Goal: Information Seeking & Learning: Learn about a topic

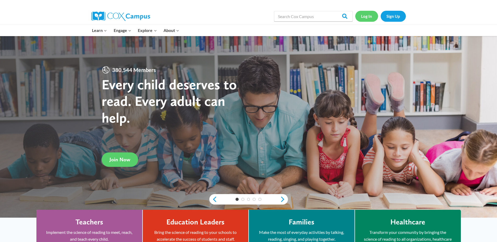
click at [365, 16] on link "Log In" at bounding box center [366, 16] width 23 height 11
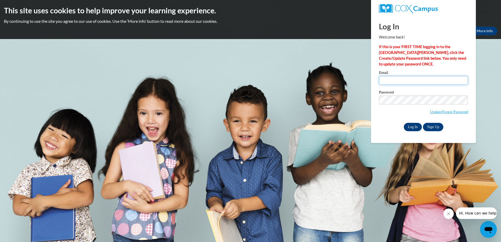
type input "nreedcambridgeacademyofaustell@gmail.com"
click at [411, 126] on input "Log In" at bounding box center [412, 127] width 18 height 8
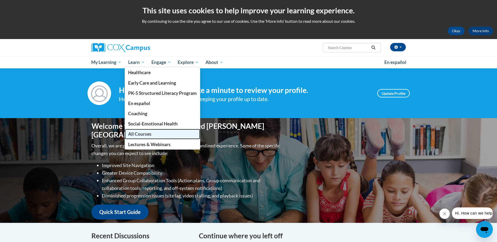
click at [141, 132] on span "All Courses" at bounding box center [139, 133] width 23 height 5
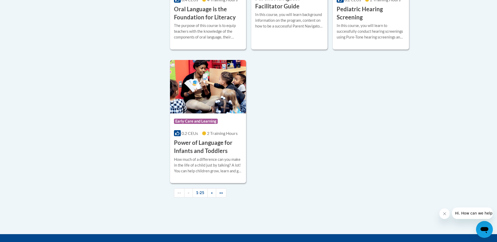
scroll to position [1223, 0]
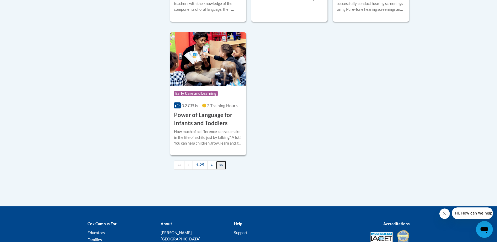
click at [221, 167] on span "»»" at bounding box center [221, 165] width 4 height 4
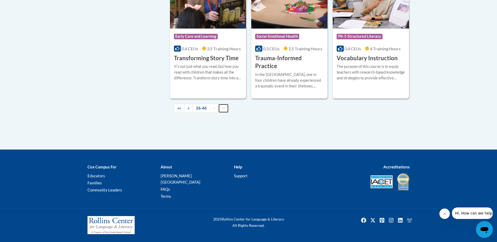
scroll to position [934, 0]
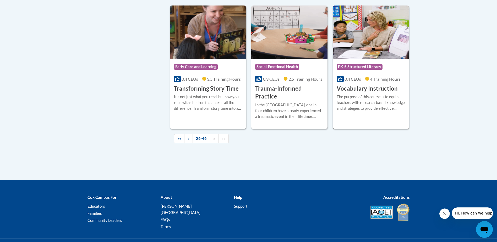
click at [370, 85] on h3 "Vocabulary Instruction" at bounding box center [366, 89] width 61 height 8
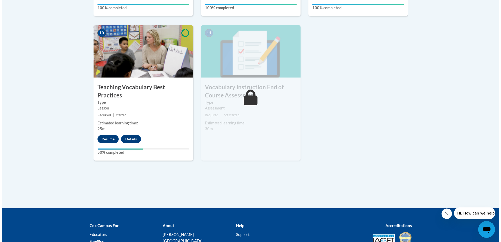
scroll to position [590, 0]
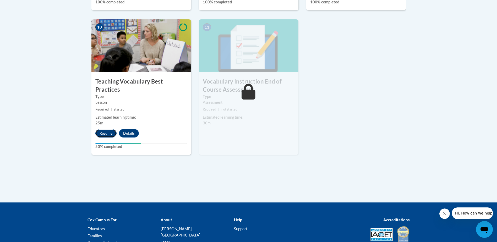
click at [104, 129] on button "Resume" at bounding box center [105, 133] width 21 height 8
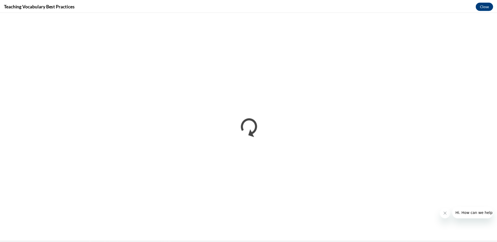
scroll to position [0, 0]
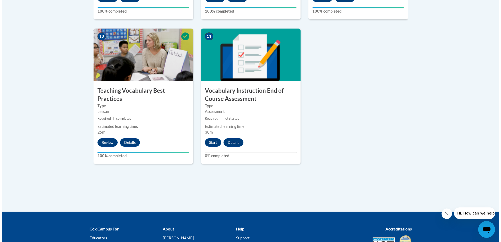
scroll to position [582, 0]
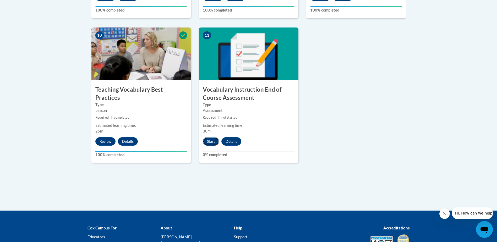
click at [208, 141] on button "Start" at bounding box center [211, 141] width 16 height 8
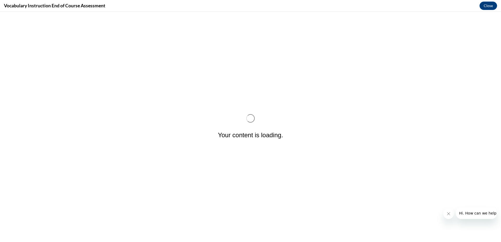
scroll to position [0, 0]
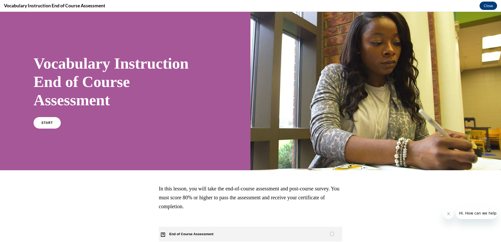
click at [182, 232] on span "End of Course Assessment" at bounding box center [194, 234] width 71 height 15
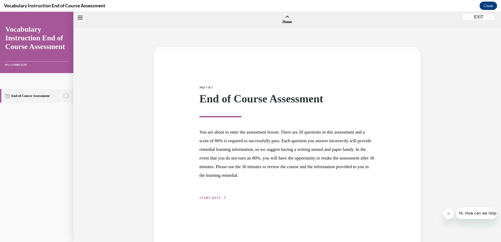
scroll to position [16, 0]
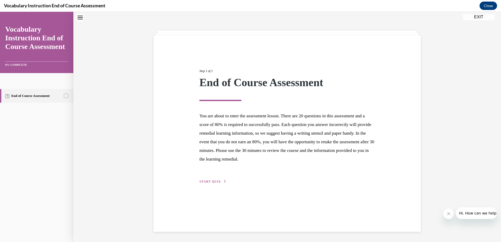
click at [208, 181] on span "START QUIZ" at bounding box center [209, 182] width 21 height 4
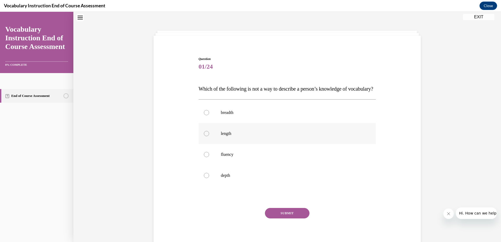
click at [204, 136] on div at bounding box center [206, 133] width 5 height 5
click at [204, 136] on input "length" at bounding box center [206, 133] width 5 height 5
radio input "true"
click at [281, 218] on button "SUBMIT" at bounding box center [287, 213] width 45 height 10
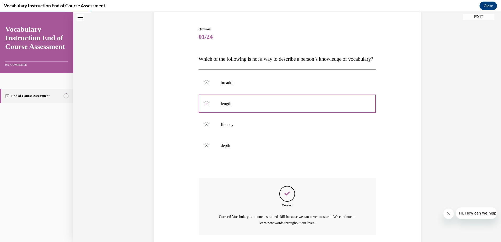
scroll to position [95, 0]
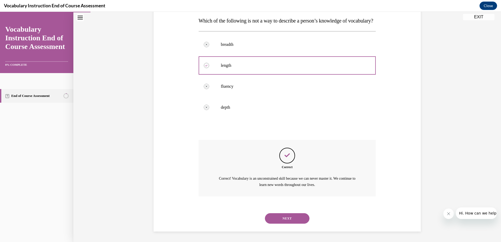
click at [284, 216] on button "NEXT" at bounding box center [287, 218] width 45 height 10
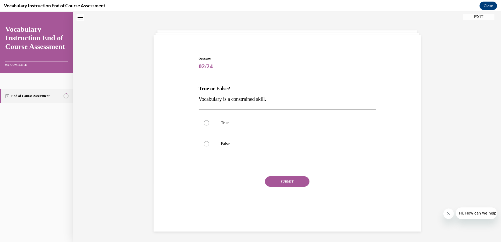
scroll to position [16, 0]
click at [204, 144] on div at bounding box center [206, 143] width 5 height 5
click at [204, 144] on input "False" at bounding box center [206, 143] width 5 height 5
radio input "true"
click at [278, 180] on button "SUBMIT" at bounding box center [287, 181] width 45 height 10
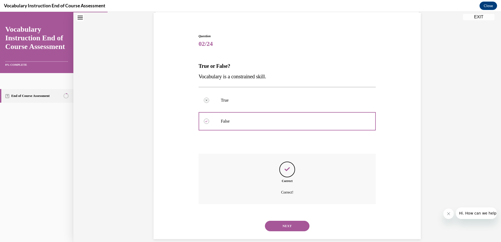
scroll to position [47, 0]
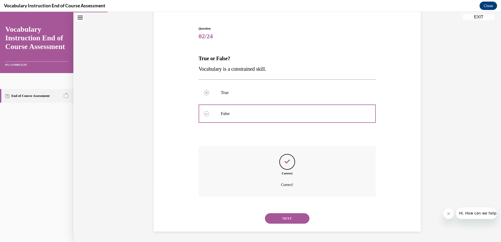
click at [286, 218] on button "NEXT" at bounding box center [287, 218] width 45 height 10
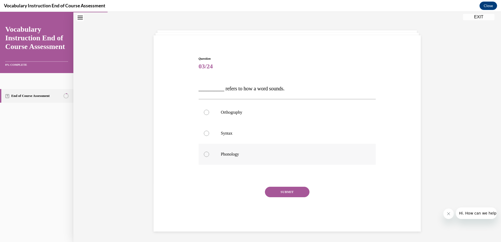
click at [205, 155] on div at bounding box center [206, 154] width 5 height 5
click at [205, 155] on input "Phonology" at bounding box center [206, 154] width 5 height 5
radio input "true"
click at [276, 192] on button "SUBMIT" at bounding box center [287, 192] width 45 height 10
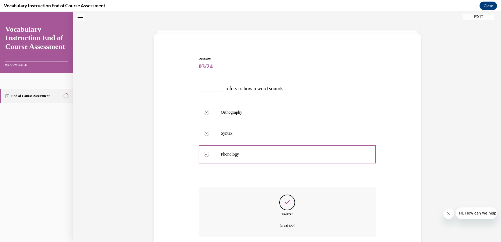
scroll to position [57, 0]
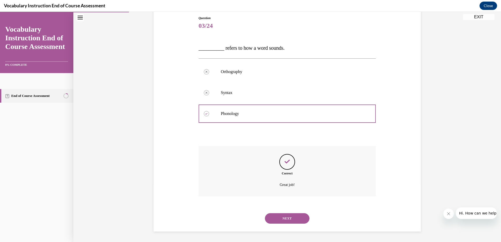
click at [284, 218] on button "NEXT" at bounding box center [287, 218] width 45 height 10
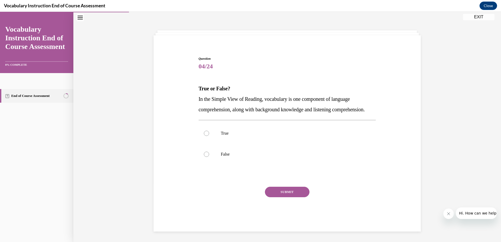
scroll to position [25, 0]
click at [205, 135] on div at bounding box center [206, 133] width 5 height 5
click at [205, 135] on input "True" at bounding box center [206, 133] width 5 height 5
radio input "true"
click at [284, 192] on button "SUBMIT" at bounding box center [287, 192] width 45 height 10
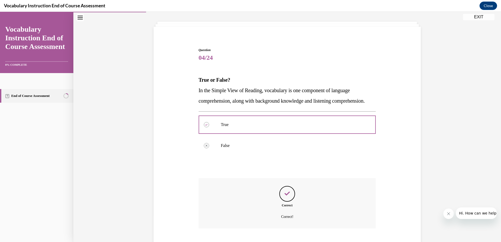
scroll to position [68, 0]
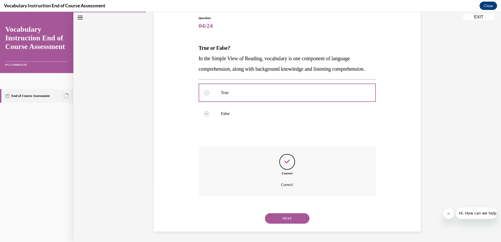
click at [287, 219] on button "NEXT" at bounding box center [287, 218] width 45 height 10
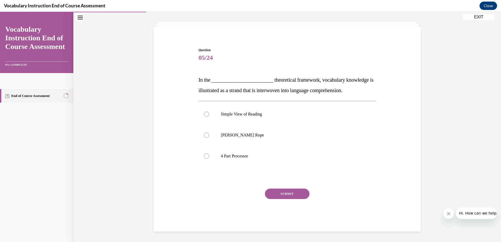
scroll to position [25, 0]
click at [204, 135] on div at bounding box center [206, 134] width 5 height 5
click at [204, 135] on input "Scarborough's Rope" at bounding box center [206, 134] width 5 height 5
radio input "true"
click at [284, 193] on button "SUBMIT" at bounding box center [287, 193] width 45 height 10
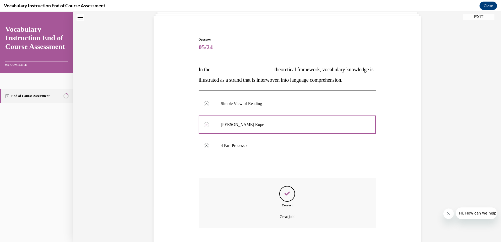
scroll to position [68, 0]
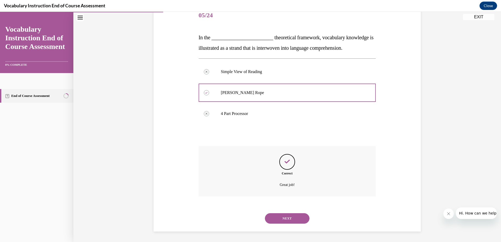
drag, startPoint x: 282, startPoint y: 218, endPoint x: 282, endPoint y: 215, distance: 2.6
click at [282, 217] on button "NEXT" at bounding box center [287, 218] width 45 height 10
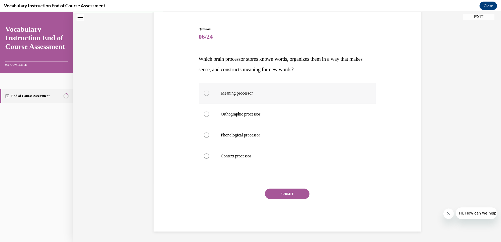
click at [205, 92] on div at bounding box center [206, 93] width 5 height 5
click at [205, 92] on input "Meaning processor" at bounding box center [206, 93] width 5 height 5
radio input "true"
click at [277, 193] on button "SUBMIT" at bounding box center [287, 193] width 45 height 10
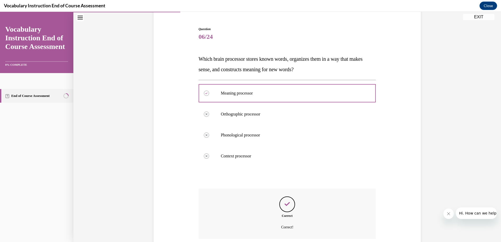
scroll to position [88, 0]
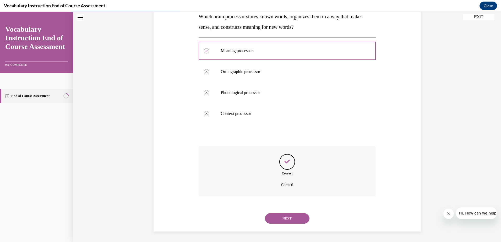
click at [287, 217] on button "NEXT" at bounding box center [287, 218] width 45 height 10
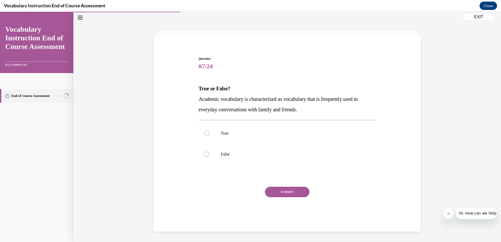
scroll to position [16, 0]
click at [204, 155] on div at bounding box center [206, 154] width 5 height 5
click at [204, 155] on input "False" at bounding box center [206, 154] width 5 height 5
radio input "true"
click at [283, 192] on button "SUBMIT" at bounding box center [287, 192] width 45 height 10
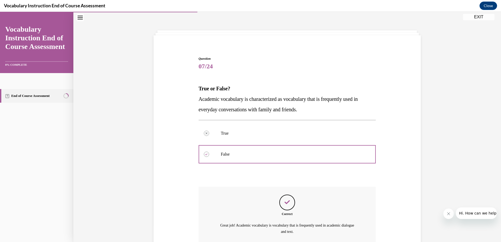
scroll to position [63, 0]
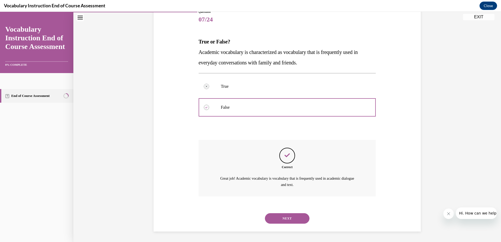
click at [279, 217] on button "NEXT" at bounding box center [287, 218] width 45 height 10
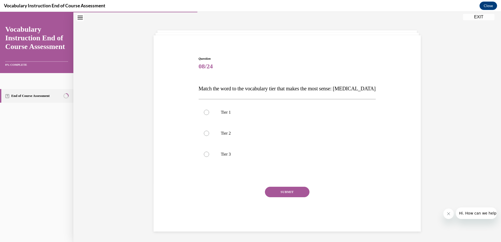
scroll to position [16, 0]
click at [205, 154] on div at bounding box center [206, 154] width 5 height 5
click at [205, 154] on input "Tier 3" at bounding box center [206, 154] width 5 height 5
radio input "true"
click at [204, 133] on div at bounding box center [206, 133] width 5 height 5
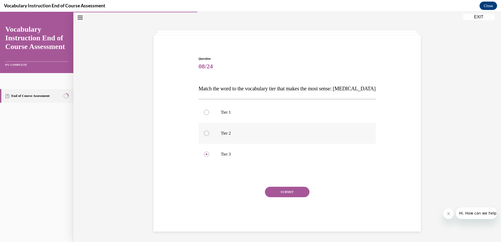
click at [204, 133] on input "Tier 2" at bounding box center [206, 133] width 5 height 5
radio input "true"
click at [204, 154] on div at bounding box center [206, 154] width 5 height 5
click at [204, 154] on input "Tier 3" at bounding box center [206, 154] width 5 height 5
radio input "true"
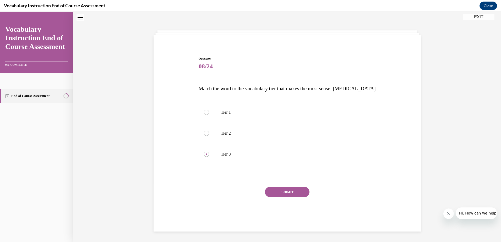
click at [280, 192] on button "SUBMIT" at bounding box center [287, 192] width 45 height 10
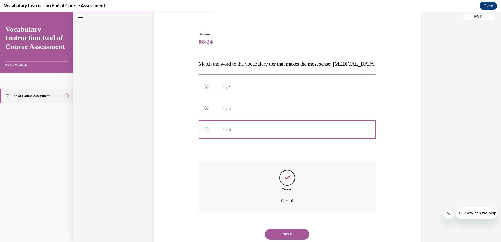
scroll to position [57, 0]
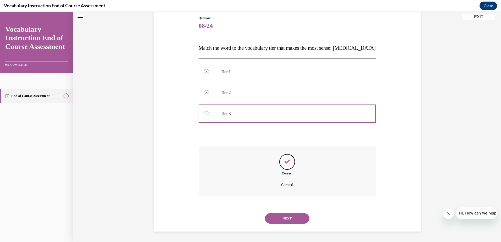
click at [275, 218] on button "NEXT" at bounding box center [287, 218] width 45 height 10
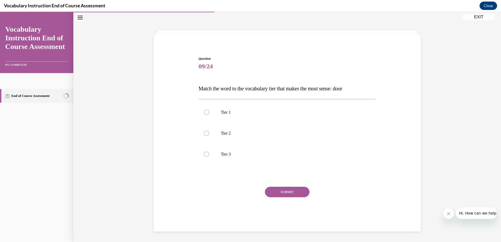
scroll to position [16, 0]
click at [283, 191] on button "SUBMIT" at bounding box center [287, 192] width 45 height 10
click at [206, 113] on div at bounding box center [206, 112] width 5 height 5
click at [206, 113] on input "Tier 1" at bounding box center [206, 112] width 5 height 5
radio input "true"
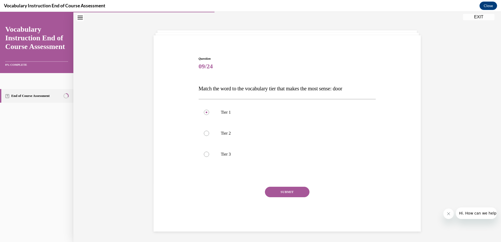
click at [279, 191] on button "SUBMIT" at bounding box center [287, 192] width 45 height 10
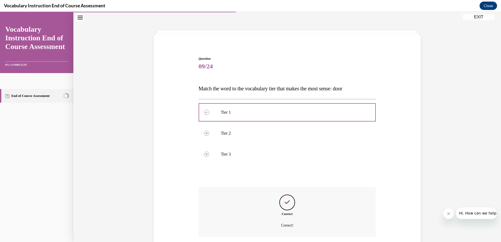
scroll to position [57, 0]
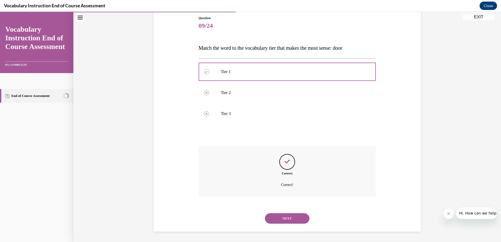
click at [285, 218] on button "NEXT" at bounding box center [287, 218] width 45 height 10
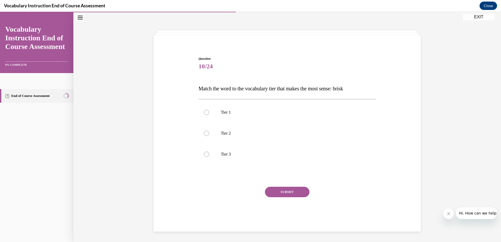
scroll to position [16, 0]
click at [204, 133] on div at bounding box center [206, 133] width 5 height 5
click at [204, 133] on input "Tier 2" at bounding box center [206, 133] width 5 height 5
radio input "true"
click at [273, 192] on button "SUBMIT" at bounding box center [287, 192] width 45 height 10
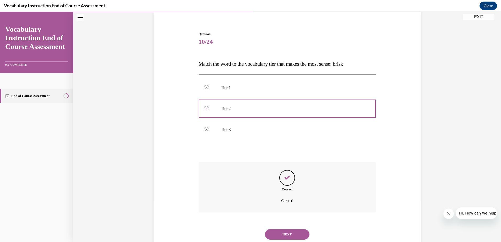
scroll to position [57, 0]
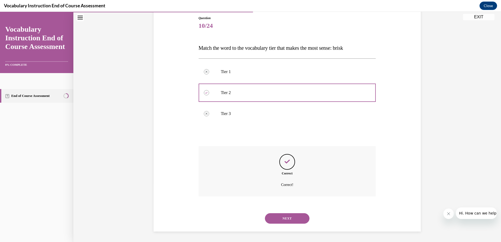
click at [285, 216] on button "NEXT" at bounding box center [287, 218] width 45 height 10
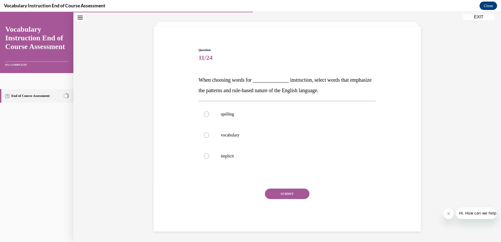
scroll to position [25, 0]
click at [204, 114] on div at bounding box center [206, 114] width 5 height 5
click at [204, 114] on input "spelling" at bounding box center [206, 114] width 5 height 5
radio input "true"
click at [284, 194] on button "SUBMIT" at bounding box center [287, 193] width 45 height 10
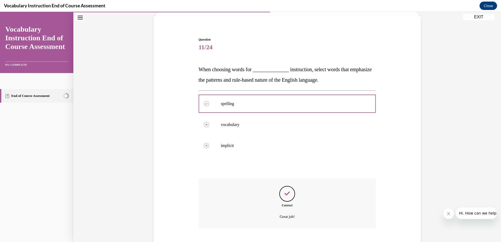
scroll to position [68, 0]
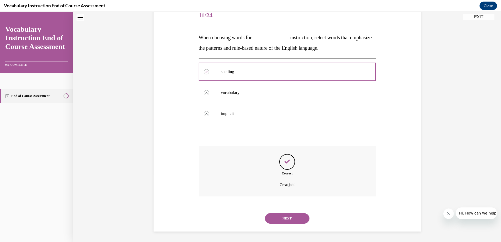
click at [286, 218] on button "NEXT" at bounding box center [287, 218] width 45 height 10
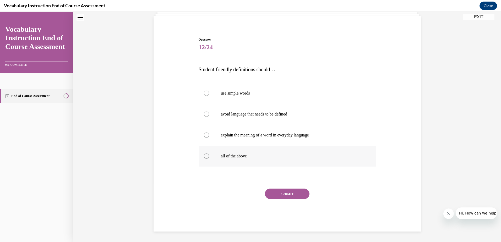
click at [205, 156] on div at bounding box center [206, 155] width 5 height 5
click at [205, 156] on input "all of the above" at bounding box center [206, 155] width 5 height 5
radio input "true"
click at [283, 194] on button "SUBMIT" at bounding box center [287, 193] width 45 height 10
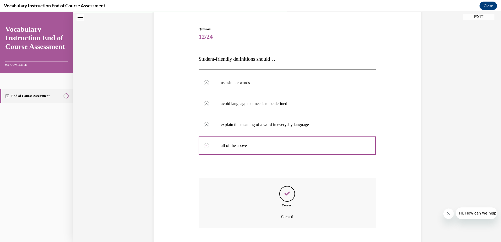
scroll to position [78, 0]
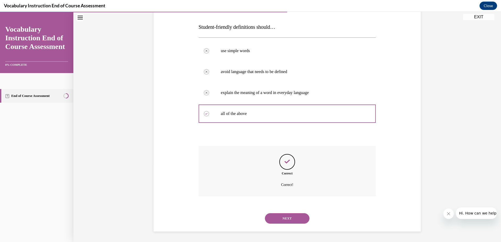
click at [285, 217] on button "NEXT" at bounding box center [287, 218] width 45 height 10
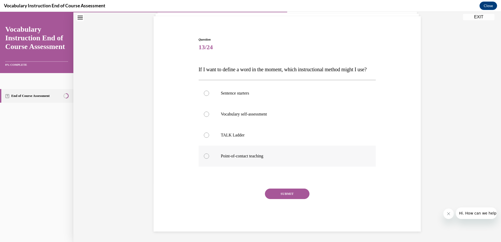
click at [204, 156] on div at bounding box center [206, 155] width 5 height 5
click at [204, 156] on input "Point-of-contact teaching" at bounding box center [206, 155] width 5 height 5
radio input "true"
click at [279, 192] on button "SUBMIT" at bounding box center [287, 193] width 45 height 10
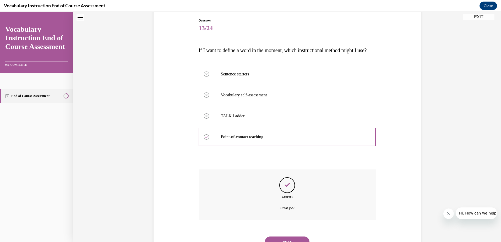
scroll to position [88, 0]
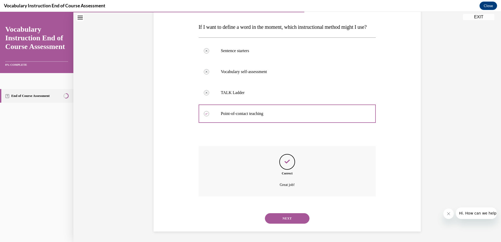
click at [284, 217] on button "NEXT" at bounding box center [287, 218] width 45 height 10
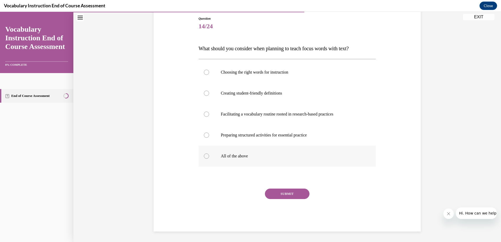
click at [205, 157] on div at bounding box center [206, 155] width 5 height 5
click at [205, 157] on input "All of the above" at bounding box center [206, 155] width 5 height 5
radio input "true"
click at [281, 193] on button "SUBMIT" at bounding box center [287, 193] width 45 height 10
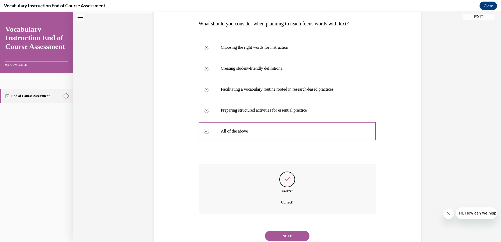
scroll to position [99, 0]
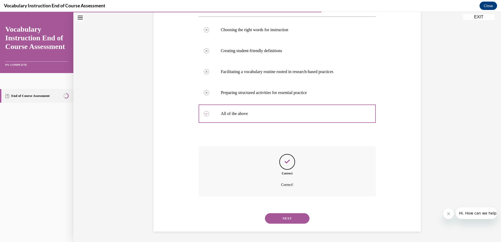
click at [286, 217] on button "NEXT" at bounding box center [287, 218] width 45 height 10
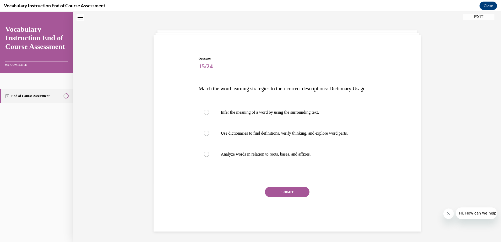
scroll to position [25, 0]
click at [204, 135] on div at bounding box center [206, 133] width 5 height 5
click at [204, 135] on input "Use dictionaries to find definitions, verify thinking, and explore word parts." at bounding box center [206, 133] width 5 height 5
radio input "true"
click at [280, 194] on button "SUBMIT" at bounding box center [287, 192] width 45 height 10
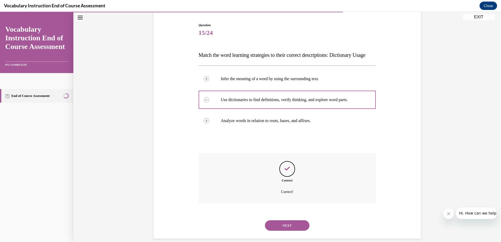
scroll to position [68, 0]
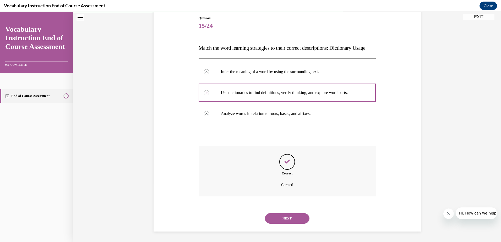
click at [282, 218] on button "NEXT" at bounding box center [287, 218] width 45 height 10
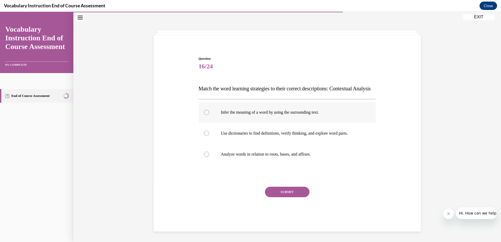
click at [204, 115] on div at bounding box center [206, 112] width 5 height 5
click at [204, 115] on input "Infer the meaning of a word by using the surrounding text." at bounding box center [206, 112] width 5 height 5
radio input "true"
click at [288, 193] on button "SUBMIT" at bounding box center [287, 192] width 45 height 10
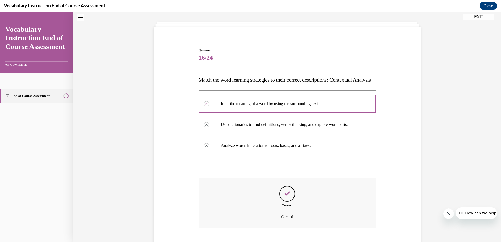
scroll to position [68, 0]
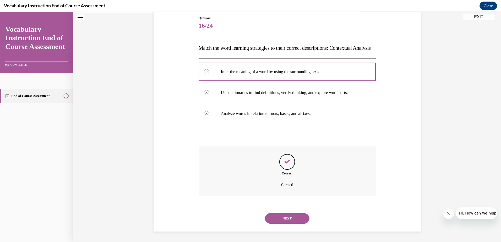
click at [286, 219] on button "NEXT" at bounding box center [287, 218] width 45 height 10
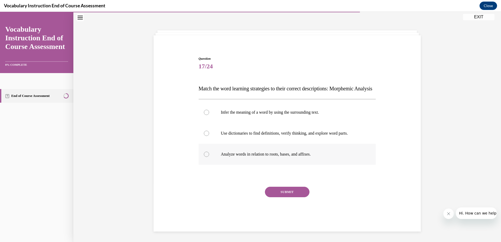
click at [204, 157] on div at bounding box center [206, 154] width 5 height 5
click at [204, 157] on input "Analyze words in relation to roots, bases, and affixes." at bounding box center [206, 154] width 5 height 5
radio input "true"
click at [279, 193] on button "SUBMIT" at bounding box center [287, 192] width 45 height 10
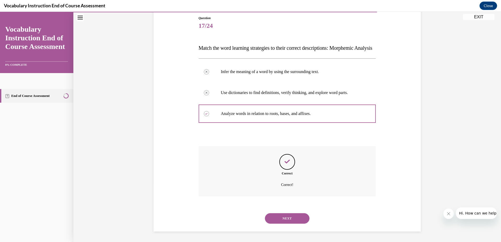
scroll to position [68, 0]
click at [279, 218] on button "NEXT" at bounding box center [287, 218] width 45 height 10
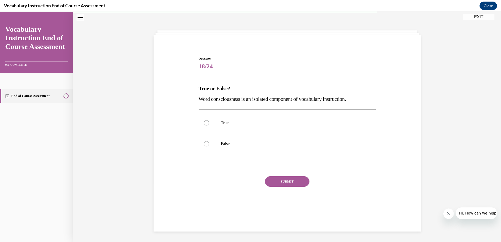
scroll to position [16, 0]
click at [206, 144] on div at bounding box center [206, 143] width 5 height 5
click at [206, 144] on input "False" at bounding box center [206, 143] width 5 height 5
radio input "true"
click at [274, 181] on button "SUBMIT" at bounding box center [287, 181] width 45 height 10
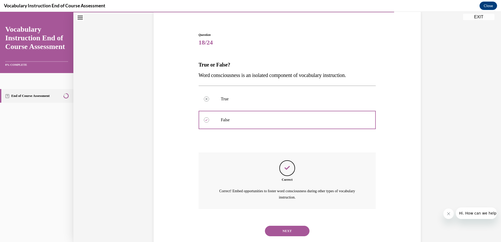
scroll to position [53, 0]
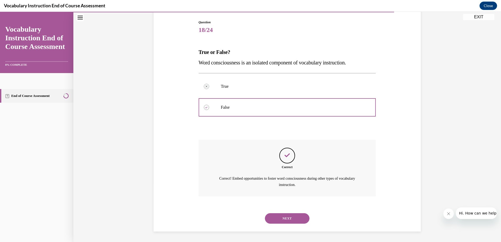
click at [280, 219] on button "NEXT" at bounding box center [287, 218] width 45 height 10
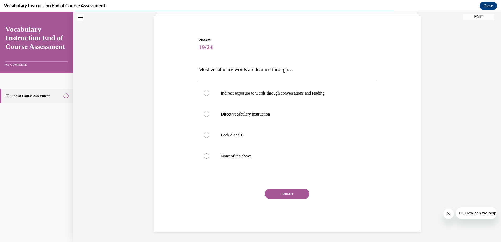
scroll to position [36, 0]
click at [204, 94] on div at bounding box center [206, 93] width 5 height 5
click at [204, 94] on input "Indirect exposure to words through conversations and reading" at bounding box center [206, 93] width 5 height 5
radio input "true"
click at [279, 194] on button "SUBMIT" at bounding box center [287, 193] width 45 height 10
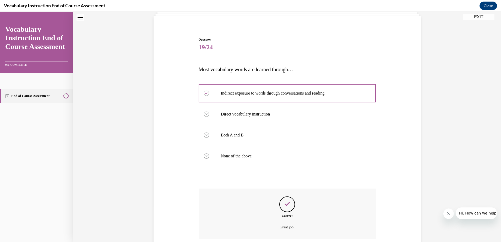
scroll to position [78, 0]
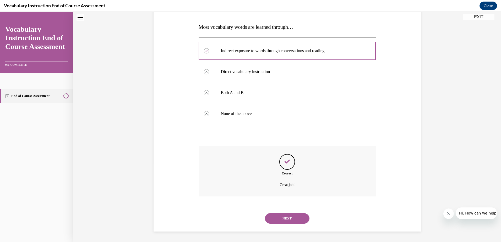
click at [285, 218] on button "NEXT" at bounding box center [287, 218] width 45 height 10
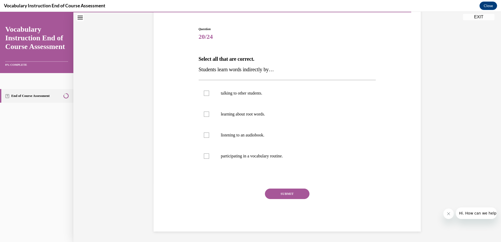
scroll to position [46, 0]
click at [204, 94] on div at bounding box center [206, 93] width 5 height 5
click at [204, 94] on input "talking to other students." at bounding box center [206, 93] width 5 height 5
checkbox input "true"
click at [204, 135] on div at bounding box center [206, 134] width 5 height 5
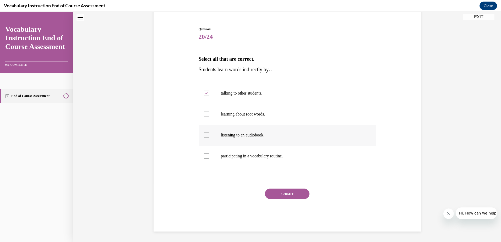
click at [204, 135] on input "listening to an audiobook." at bounding box center [206, 134] width 5 height 5
checkbox input "true"
click at [283, 193] on button "SUBMIT" at bounding box center [287, 193] width 45 height 10
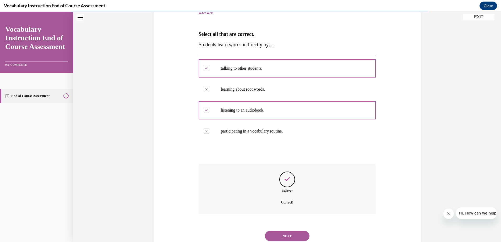
scroll to position [88, 0]
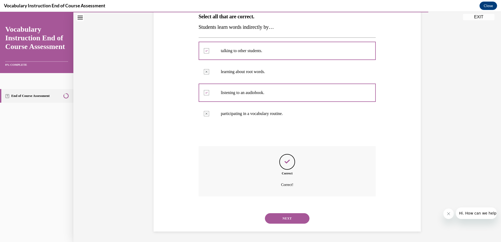
click at [287, 217] on button "NEXT" at bounding box center [287, 218] width 45 height 10
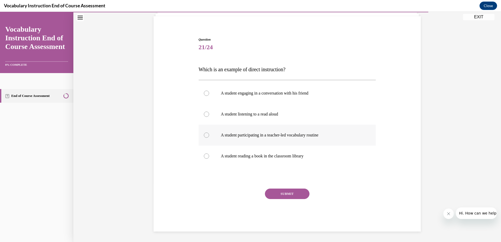
click at [204, 136] on div at bounding box center [206, 134] width 5 height 5
click at [204, 136] on input "A student participating in a teacher-led vocabulary routine" at bounding box center [206, 134] width 5 height 5
radio input "true"
click at [279, 194] on button "SUBMIT" at bounding box center [287, 193] width 45 height 10
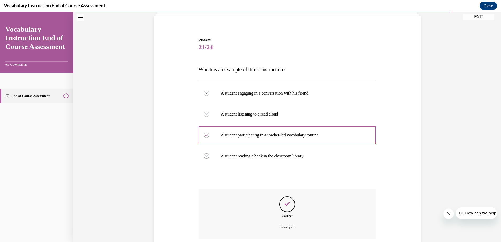
scroll to position [78, 0]
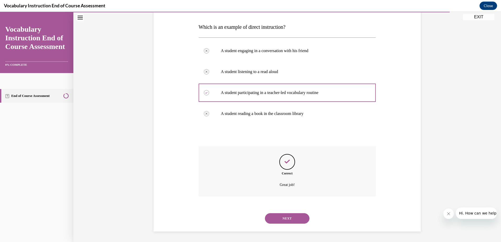
click at [287, 218] on button "NEXT" at bounding box center [287, 218] width 45 height 10
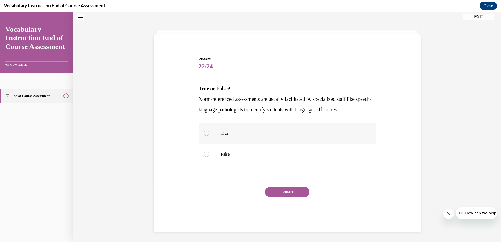
click at [204, 132] on div at bounding box center [206, 133] width 5 height 5
click at [204, 132] on input "True" at bounding box center [206, 133] width 5 height 5
radio input "true"
click at [280, 193] on button "SUBMIT" at bounding box center [287, 192] width 45 height 10
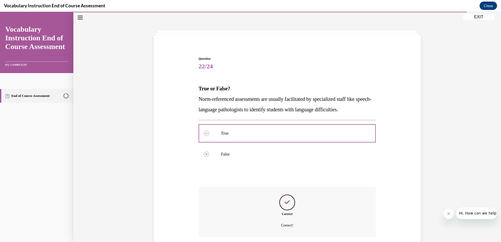
scroll to position [57, 0]
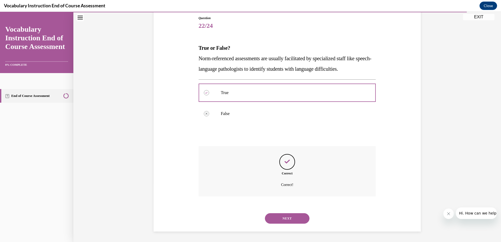
click at [289, 218] on button "NEXT" at bounding box center [287, 218] width 45 height 10
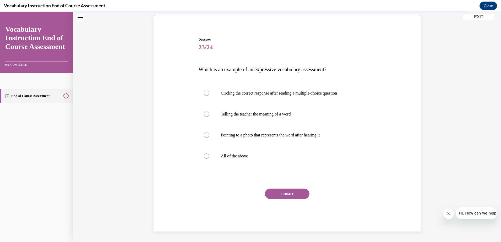
scroll to position [36, 0]
click at [205, 114] on div at bounding box center [206, 114] width 5 height 5
click at [205, 114] on input "Telling the teacher the meaning of a word" at bounding box center [206, 114] width 5 height 5
radio input "true"
click at [279, 194] on button "SUBMIT" at bounding box center [287, 193] width 45 height 10
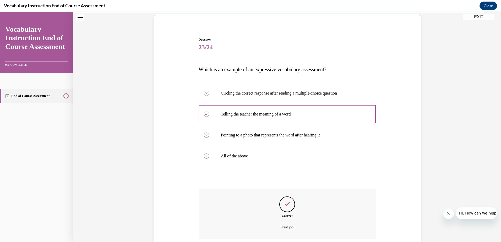
scroll to position [78, 0]
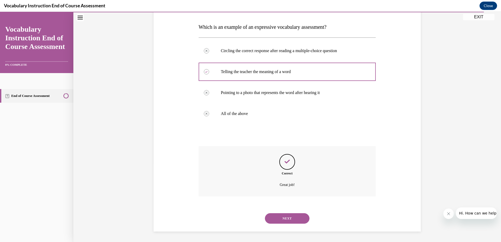
click at [287, 217] on button "NEXT" at bounding box center [287, 218] width 45 height 10
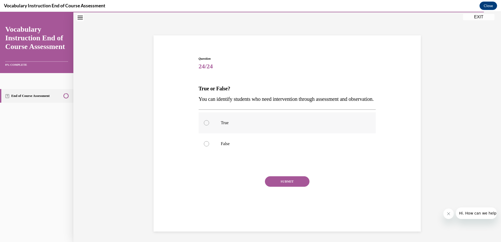
click at [204, 125] on div at bounding box center [206, 122] width 5 height 5
click at [204, 125] on input "True" at bounding box center [206, 122] width 5 height 5
radio input "true"
click at [283, 187] on button "SUBMIT" at bounding box center [287, 181] width 45 height 10
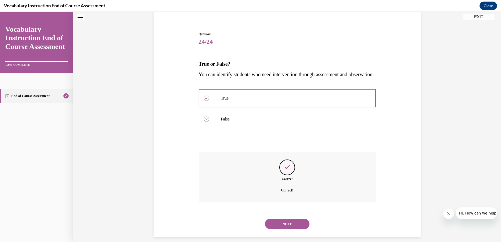
scroll to position [57, 0]
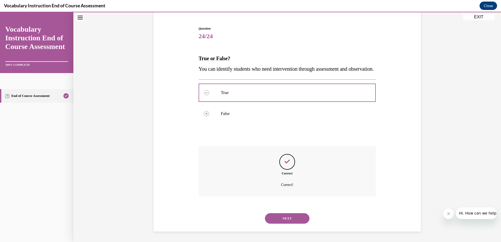
click at [286, 216] on button "NEXT" at bounding box center [287, 218] width 45 height 10
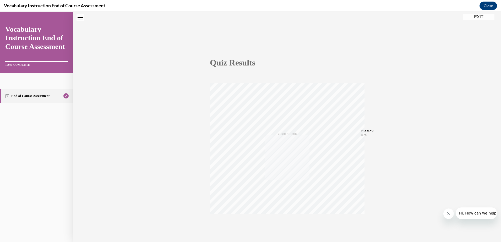
scroll to position [38, 0]
click at [478, 17] on button "EXIT" at bounding box center [478, 17] width 31 height 6
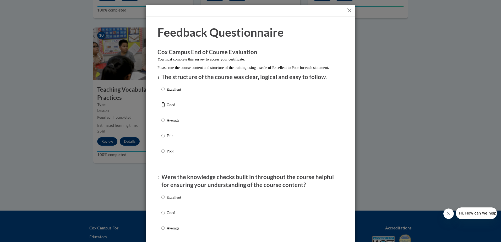
click at [162, 108] on input "Good" at bounding box center [162, 105] width 3 height 6
radio input "true"
click at [162, 215] on input "Good" at bounding box center [162, 213] width 3 height 6
radio input "true"
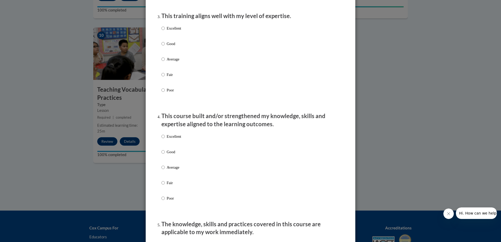
scroll to position [270, 0]
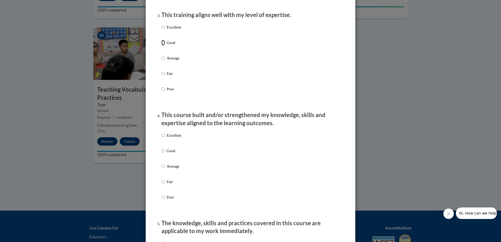
click at [161, 46] on input "Good" at bounding box center [162, 43] width 3 height 6
radio input "true"
click at [161, 154] on input "Good" at bounding box center [162, 151] width 3 height 6
radio input "true"
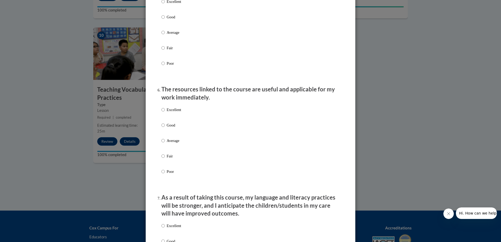
scroll to position [514, 0]
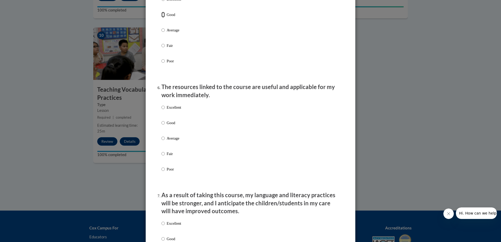
click at [161, 18] on input "Good" at bounding box center [162, 15] width 3 height 6
radio input "true"
click at [161, 126] on input "Good" at bounding box center [162, 123] width 3 height 6
radio input "true"
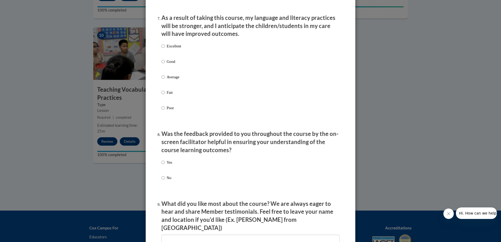
scroll to position [692, 0]
click at [161, 63] on input "Good" at bounding box center [162, 61] width 3 height 6
radio input "true"
click at [161, 164] on input "Yes" at bounding box center [162, 161] width 3 height 6
radio input "true"
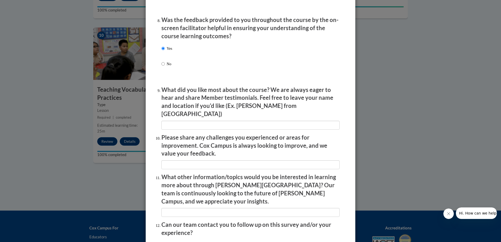
scroll to position [846, 0]
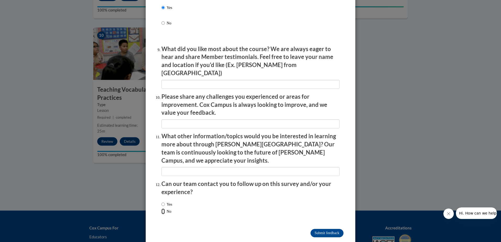
click at [161, 208] on input "No" at bounding box center [162, 211] width 3 height 6
radio input "true"
click at [332, 229] on input "Submit feedback" at bounding box center [326, 233] width 33 height 8
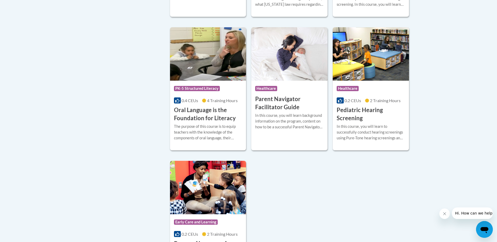
scroll to position [1101, 0]
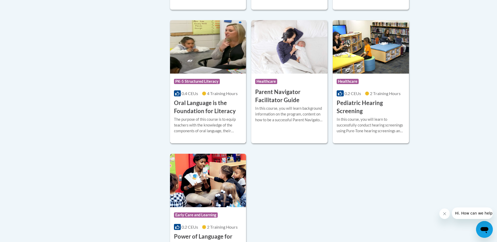
click at [204, 115] on h3 "Oral Language is the Foundation for Literacy" at bounding box center [208, 107] width 68 height 16
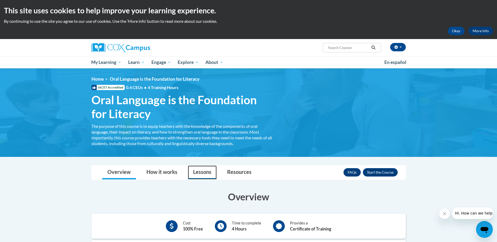
click at [202, 173] on link "Lessons" at bounding box center [202, 172] width 29 height 14
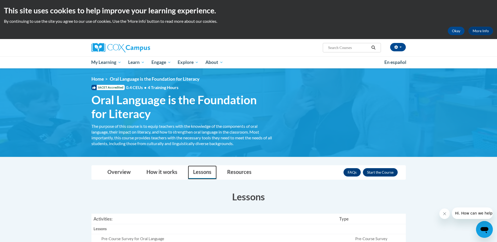
click at [202, 173] on link "Lessons" at bounding box center [202, 172] width 29 height 14
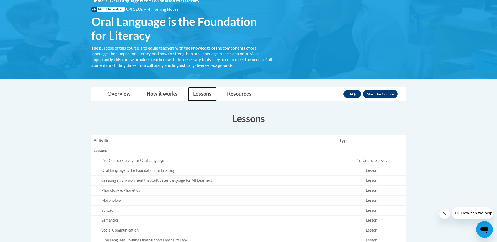
scroll to position [81, 0]
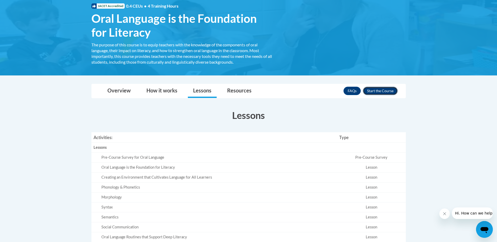
click at [373, 90] on button "Enroll" at bounding box center [380, 91] width 35 height 8
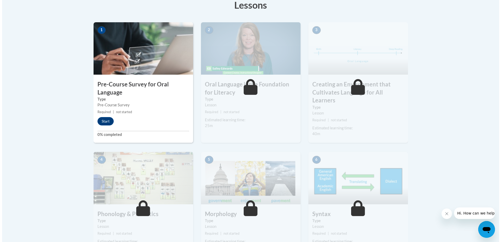
scroll to position [157, 0]
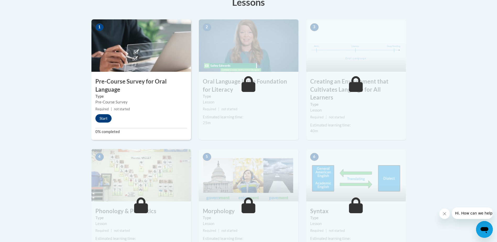
click at [119, 48] on img at bounding box center [140, 45] width 99 height 52
click at [103, 118] on button "Start" at bounding box center [103, 118] width 16 height 8
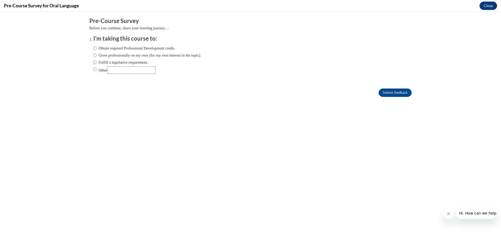
scroll to position [0, 0]
click at [93, 62] on input "Fulfill a legislative requirement." at bounding box center [94, 62] width 3 height 6
radio input "true"
click at [391, 91] on input "Submit feedback" at bounding box center [394, 92] width 33 height 8
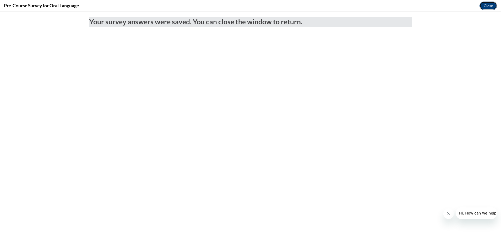
click at [487, 5] on button "Close" at bounding box center [488, 6] width 18 height 8
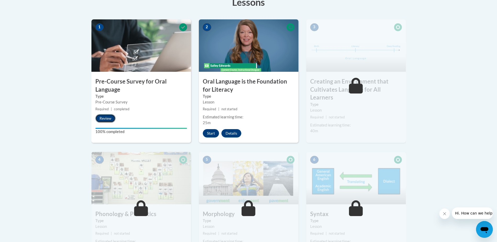
click at [102, 118] on button "Review" at bounding box center [105, 118] width 20 height 8
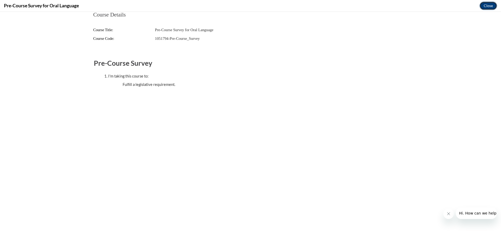
click at [487, 6] on button "Close" at bounding box center [488, 6] width 18 height 8
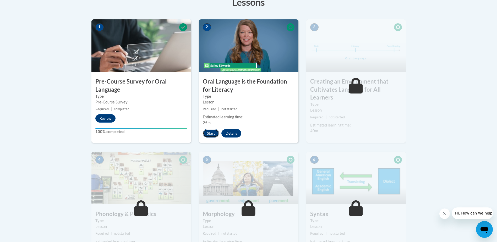
click at [209, 131] on button "Start" at bounding box center [211, 133] width 16 height 8
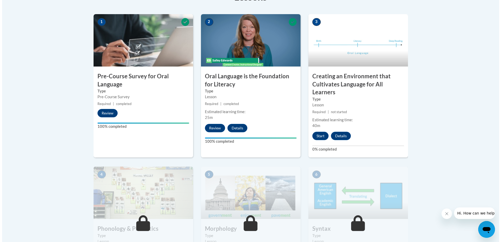
scroll to position [163, 0]
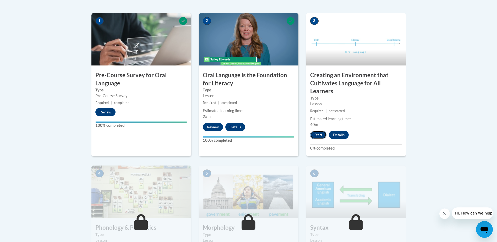
click at [316, 134] on button "Start" at bounding box center [318, 135] width 16 height 8
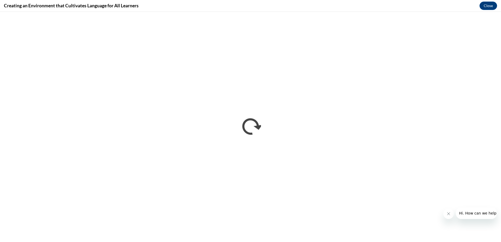
scroll to position [0, 0]
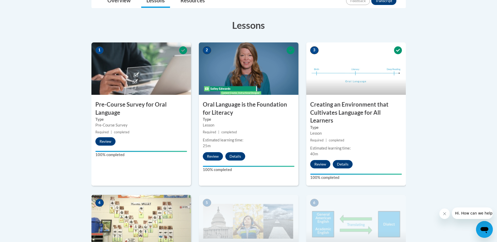
scroll to position [135, 0]
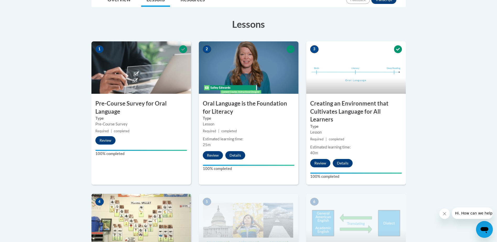
drag, startPoint x: 496, startPoint y: 103, endPoint x: 495, endPoint y: 113, distance: 9.2
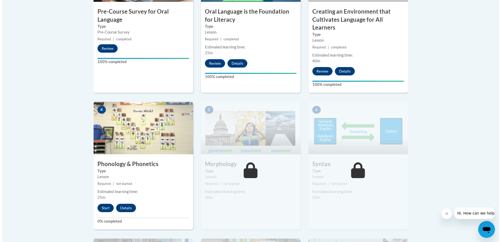
scroll to position [229, 0]
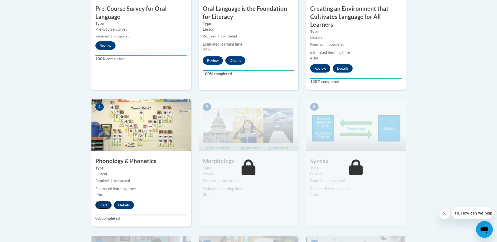
click at [104, 204] on button "Start" at bounding box center [103, 205] width 16 height 8
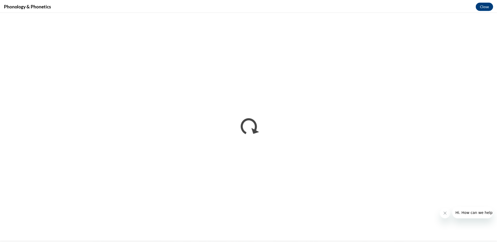
scroll to position [0, 0]
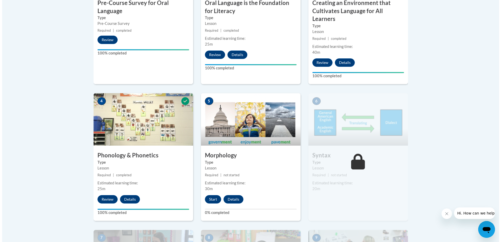
scroll to position [237, 0]
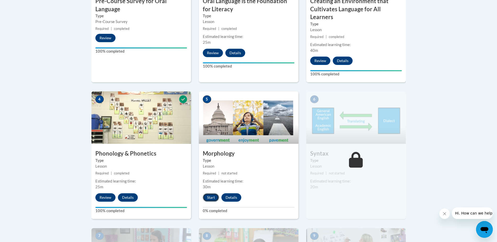
click at [211, 196] on button "Start" at bounding box center [211, 197] width 16 height 8
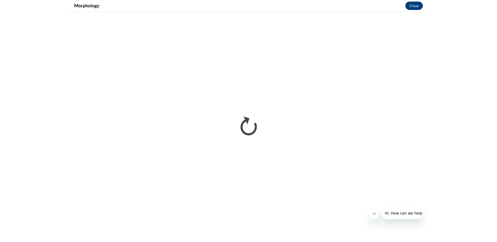
scroll to position [0, 0]
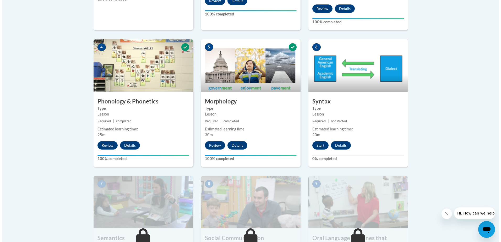
scroll to position [288, 0]
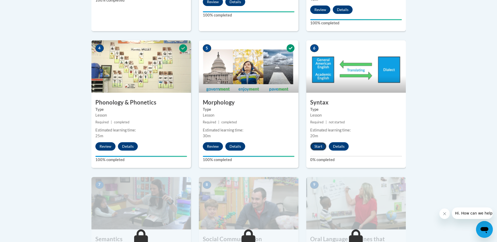
click at [318, 144] on button "Start" at bounding box center [318, 146] width 16 height 8
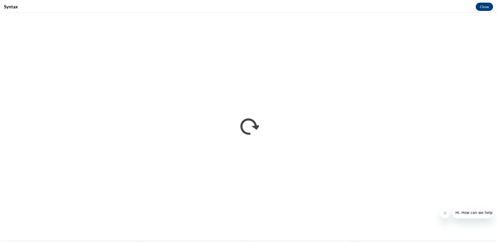
scroll to position [0, 0]
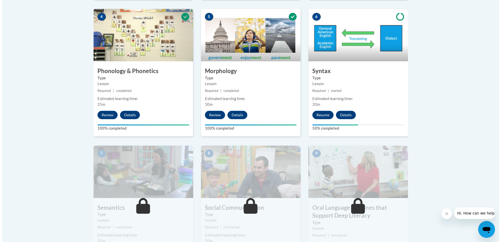
scroll to position [322, 0]
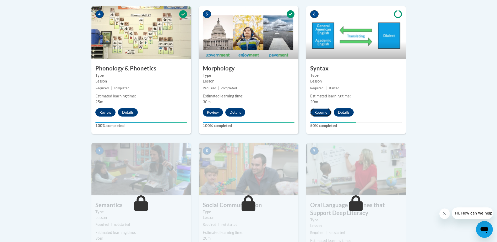
click at [323, 111] on button "Resume" at bounding box center [320, 112] width 21 height 8
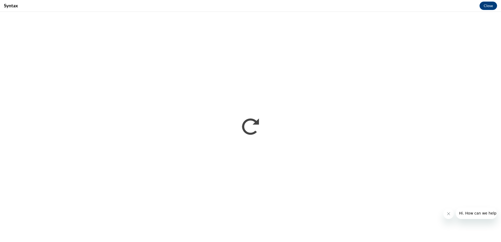
scroll to position [0, 0]
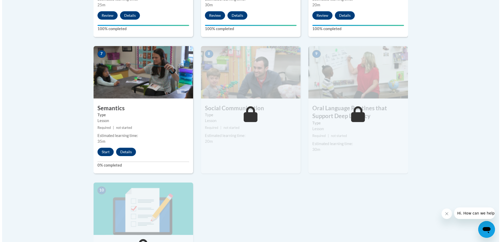
scroll to position [421, 0]
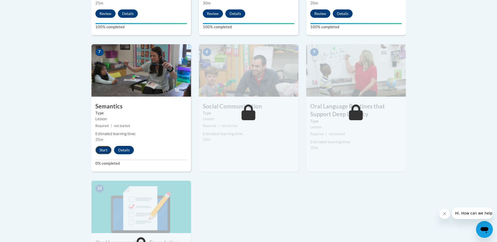
click at [103, 151] on button "Start" at bounding box center [103, 150] width 16 height 8
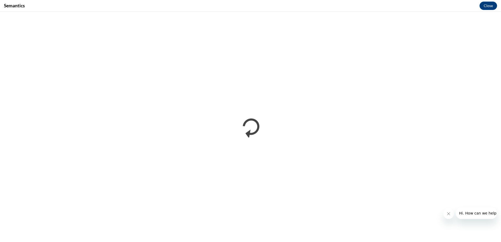
scroll to position [0, 0]
